Goal: Transaction & Acquisition: Purchase product/service

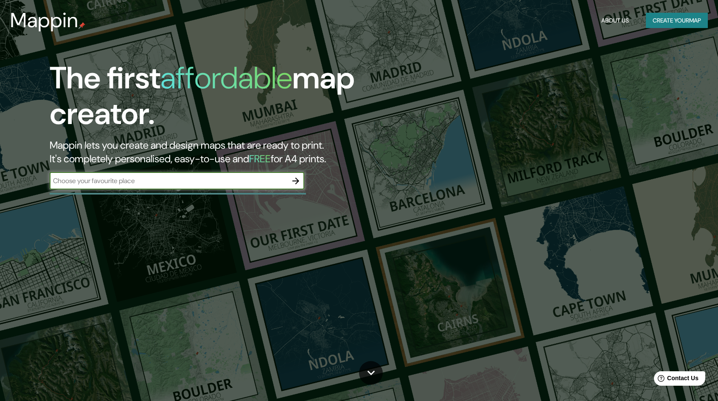
click at [300, 180] on icon "button" at bounding box center [296, 181] width 10 height 10
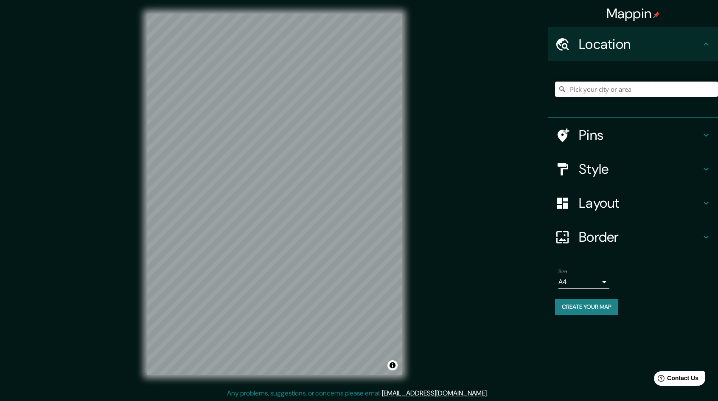
click at [634, 89] on input "Pick your city or area" at bounding box center [636, 89] width 163 height 15
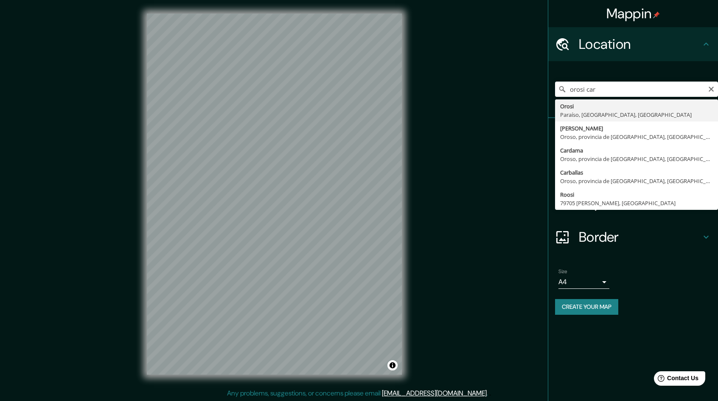
type input "Orosi, [GEOGRAPHIC_DATA], [GEOGRAPHIC_DATA], [GEOGRAPHIC_DATA]"
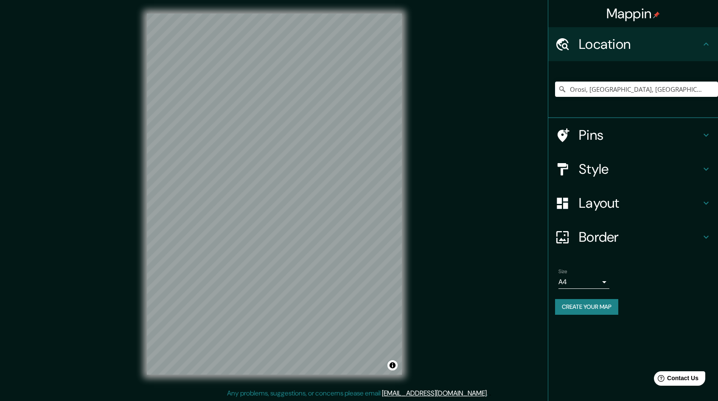
click at [630, 167] on h4 "Style" at bounding box center [640, 168] width 122 height 17
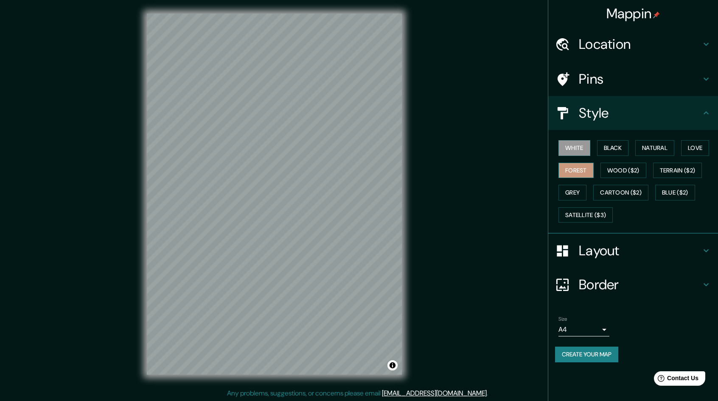
click at [582, 166] on button "Forest" at bounding box center [576, 171] width 35 height 16
click at [626, 151] on button "Black" at bounding box center [613, 148] width 32 height 16
click at [648, 150] on button "Natural" at bounding box center [654, 148] width 39 height 16
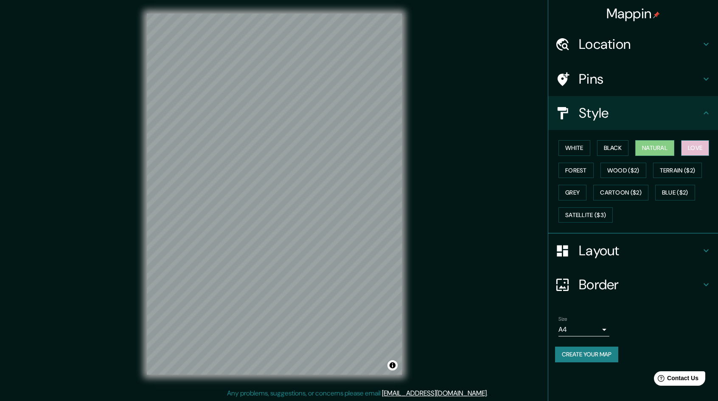
click at [702, 148] on button "Love" at bounding box center [695, 148] width 28 height 16
click at [587, 171] on button "Forest" at bounding box center [576, 171] width 35 height 16
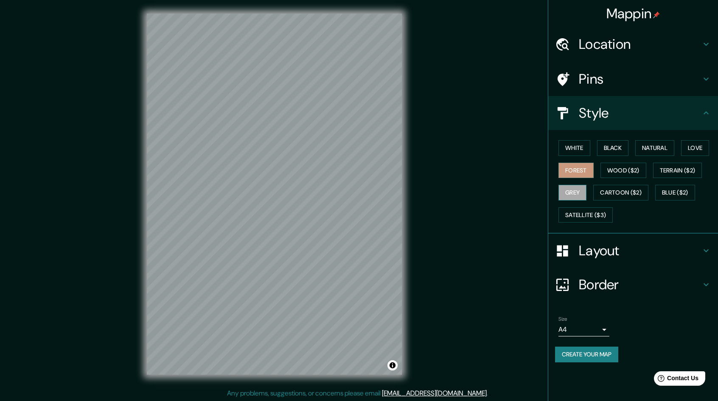
click at [576, 188] on button "Grey" at bounding box center [573, 193] width 28 height 16
click at [617, 187] on button "Cartoon ($2)" at bounding box center [620, 193] width 55 height 16
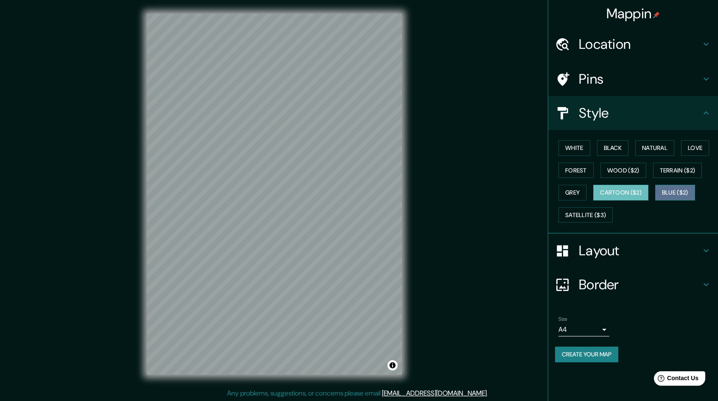
click at [666, 189] on button "Blue ($2)" at bounding box center [675, 193] width 40 height 16
click at [680, 164] on button "Terrain ($2)" at bounding box center [677, 171] width 49 height 16
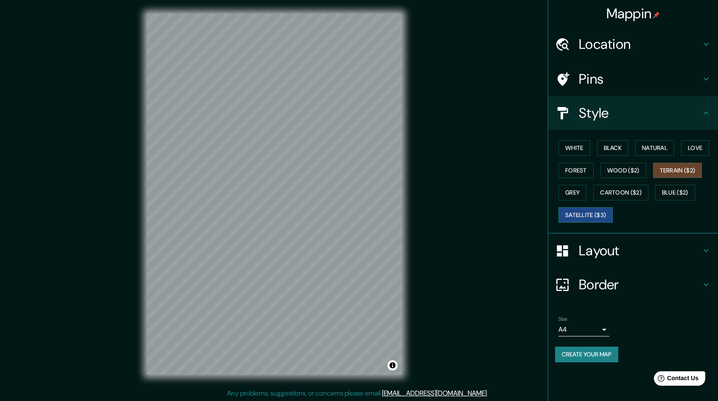
click at [580, 208] on button "Satellite ($3)" at bounding box center [586, 215] width 54 height 16
